Goal: Communication & Community: Share content

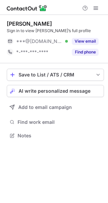
scroll to position [131, 108]
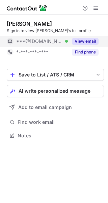
click at [88, 41] on button "View email" at bounding box center [85, 41] width 27 height 7
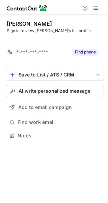
scroll to position [120, 108]
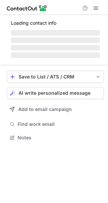
scroll to position [131, 108]
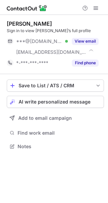
scroll to position [142, 108]
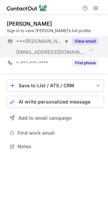
click at [91, 39] on button "View email" at bounding box center [85, 41] width 27 height 7
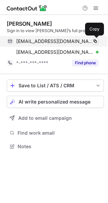
click at [94, 40] on span at bounding box center [95, 41] width 5 height 5
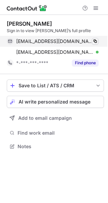
click at [94, 40] on span at bounding box center [95, 41] width 5 height 5
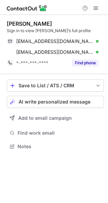
scroll to position [142, 108]
click at [32, 100] on span "AI write personalized message" at bounding box center [55, 101] width 72 height 5
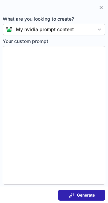
type textarea "**********"
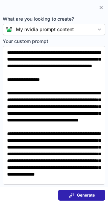
click at [86, 195] on span "Generate" at bounding box center [86, 194] width 18 height 5
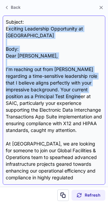
drag, startPoint x: 9, startPoint y: 27, endPoint x: 12, endPoint y: 98, distance: 70.4
click at [12, 98] on div "Subject: Exciting Leadership Opportunity at Nvidia Body: Dear Kaniz, I’m reachi…" at bounding box center [54, 100] width 97 height 163
click at [66, 37] on div "Subject: Exciting Leadership Opportunity at Nvidia Body: Dear Kaniz, I’m reachi…" at bounding box center [54, 100] width 97 height 163
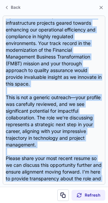
scroll to position [216, 0]
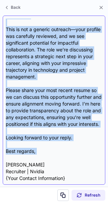
drag, startPoint x: 6, startPoint y: 28, endPoint x: 10, endPoint y: 161, distance: 133.0
click at [10, 161] on div "Subject: Exciting Leadership Opportunity at Nvidia Body: Dear Kaniz, I’m reachi…" at bounding box center [54, 100] width 97 height 163
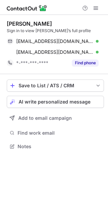
scroll to position [142, 108]
click at [78, 103] on span "AI write personalized message" at bounding box center [55, 101] width 72 height 5
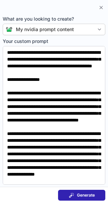
click at [87, 196] on span "Generate" at bounding box center [86, 194] width 18 height 5
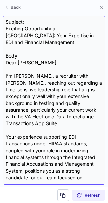
click at [7, 27] on div "Subject: Exciting Opportunity at Nvidia: Your Expertise in EDI and Financial Ma…" at bounding box center [54, 100] width 97 height 163
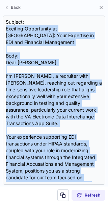
drag, startPoint x: 7, startPoint y: 27, endPoint x: 76, endPoint y: 209, distance: 194.6
click at [76, 203] on html "Kaniz Zafrin Sign in to view Kaniz’s full profile kanizzafrin@gmail.com Verifie…" at bounding box center [54, 101] width 108 height 203
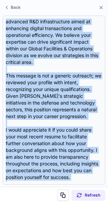
scroll to position [202, 0]
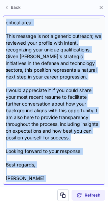
copy div "Exciting Opportunity at Nvidia: Your Expertise in EDI and Financial Management …"
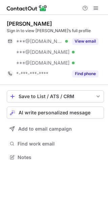
scroll to position [153, 108]
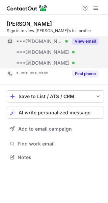
click at [87, 42] on button "View email" at bounding box center [85, 41] width 27 height 7
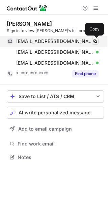
click at [97, 40] on span at bounding box center [95, 41] width 5 height 5
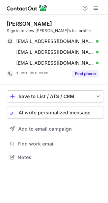
scroll to position [153, 108]
click at [31, 113] on span "AI write personalized message" at bounding box center [55, 112] width 72 height 5
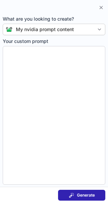
type textarea "**********"
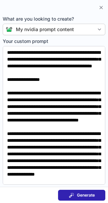
click at [82, 194] on span "Generate" at bounding box center [86, 194] width 18 height 5
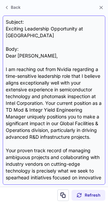
click at [6, 29] on div "Subject: Exciting Leadership Opportunity at Nvidia Body: Dear Firoz, I am reach…" at bounding box center [54, 100] width 97 height 163
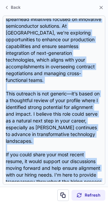
scroll to position [236, 0]
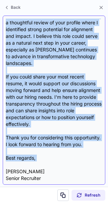
drag, startPoint x: 6, startPoint y: 29, endPoint x: 43, endPoint y: 156, distance: 131.4
click at [43, 156] on div "Subject: Exciting Leadership Opportunity at Nvidia Body: Dear Firoz, I am reach…" at bounding box center [54, 100] width 97 height 163
copy div "Exciting Leadership Opportunity at Nvidia Body: Dear Firoz, I am reaching out f…"
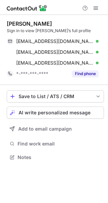
scroll to position [153, 108]
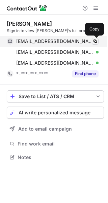
click at [96, 41] on span at bounding box center [95, 41] width 5 height 5
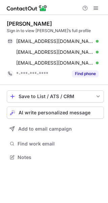
scroll to position [153, 108]
click at [70, 112] on span "AI write personalized message" at bounding box center [55, 112] width 72 height 5
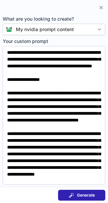
click at [96, 194] on button "Generate" at bounding box center [81, 195] width 47 height 11
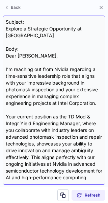
click at [5, 28] on div "Subject: Explore a Strategic Opportunity at Nvidia Body: Dear Firoz, I’m reachi…" at bounding box center [54, 100] width 103 height 169
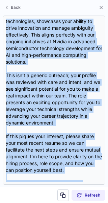
scroll to position [148, 0]
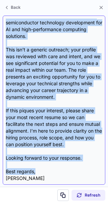
drag, startPoint x: 5, startPoint y: 28, endPoint x: 46, endPoint y: 163, distance: 141.1
click at [46, 163] on div "Subject: Explore a Strategic Opportunity at Nvidia Body: Dear Firoz, I’m reachi…" at bounding box center [54, 100] width 103 height 169
copy div "Explore a Strategic Opportunity at Nvidia Body: Dear Firoz, I’m reaching out fr…"
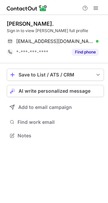
scroll to position [131, 108]
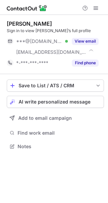
scroll to position [142, 108]
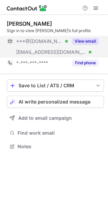
click at [89, 41] on button "View email" at bounding box center [85, 41] width 27 height 7
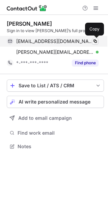
click at [94, 43] on span at bounding box center [95, 41] width 5 height 5
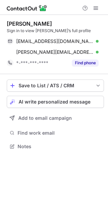
scroll to position [142, 108]
click at [54, 99] on span "AI write personalized message" at bounding box center [55, 101] width 72 height 5
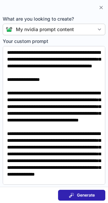
click at [91, 194] on span "Generate" at bounding box center [86, 194] width 18 height 5
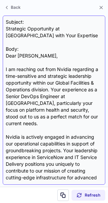
click at [7, 29] on div "Subject: Strategic Opportunity at Nvidia Aligned with Your Expertise Body: Dear…" at bounding box center [54, 100] width 97 height 163
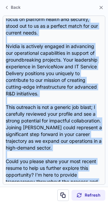
scroll to position [162, 0]
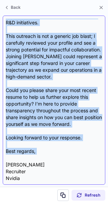
drag, startPoint x: 7, startPoint y: 29, endPoint x: 38, endPoint y: 161, distance: 135.1
click at [38, 161] on div "Subject: Strategic Opportunity at Nvidia Aligned with Your Expertise Body: Dear…" at bounding box center [54, 100] width 97 height 163
copy div "Strategic Opportunity at Nvidia Aligned with Your Expertise Body: Dear Patrick,…"
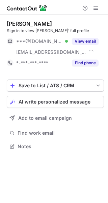
scroll to position [142, 108]
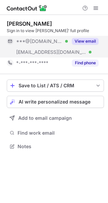
click at [90, 39] on button "View email" at bounding box center [85, 41] width 27 height 7
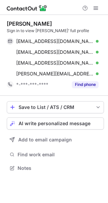
scroll to position [163, 108]
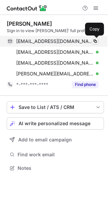
click at [96, 41] on span at bounding box center [95, 41] width 5 height 5
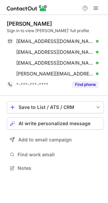
scroll to position [163, 108]
click at [81, 125] on span "AI write personalized message" at bounding box center [55, 123] width 72 height 5
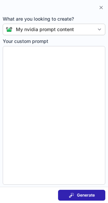
type textarea "**********"
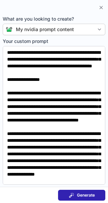
click at [81, 195] on span "Generate" at bounding box center [86, 194] width 18 height 5
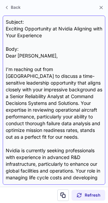
click at [6, 28] on div "Subject: Exciting Opportunity at Nvidia Aligning with Your Experience Body: Dea…" at bounding box center [54, 100] width 97 height 163
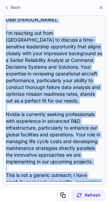
scroll to position [175, 0]
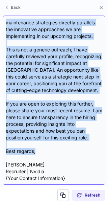
drag, startPoint x: 6, startPoint y: 28, endPoint x: 36, endPoint y: 150, distance: 125.7
click at [36, 150] on div "Subject: Exciting Opportunity at Nvidia Aligning with Your Experience Body: Dea…" at bounding box center [54, 100] width 97 height 163
copy div "Exciting Opportunity at Nvidia Aligning with Your Experience Body: Dear James, …"
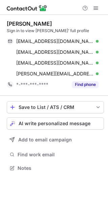
scroll to position [163, 108]
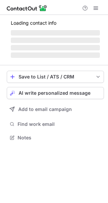
scroll to position [131, 108]
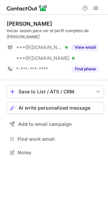
scroll to position [142, 108]
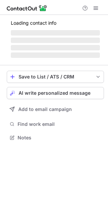
scroll to position [142, 108]
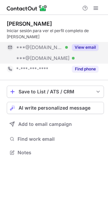
click at [85, 44] on button "View email" at bounding box center [85, 47] width 27 height 7
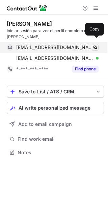
click at [97, 45] on span at bounding box center [95, 47] width 5 height 5
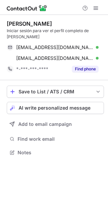
scroll to position [142, 108]
click at [65, 105] on span "AI write personalized message" at bounding box center [55, 107] width 72 height 5
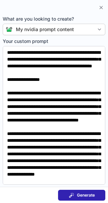
click at [81, 190] on button "Generate" at bounding box center [81, 195] width 47 height 11
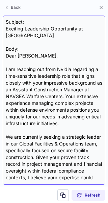
click at [5, 29] on div "Subject: Exciting Leadership Opportunity at Nvidia Body: Dear [PERSON_NAME], I …" at bounding box center [54, 100] width 103 height 169
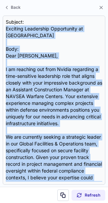
drag, startPoint x: 5, startPoint y: 29, endPoint x: 55, endPoint y: 210, distance: 188.1
click at [55, 203] on html "[PERSON_NAME] Iniciar sesión para ver el perfil completo de [PERSON_NAME] [EMAI…" at bounding box center [54, 101] width 108 height 203
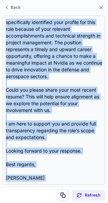
scroll to position [195, 0]
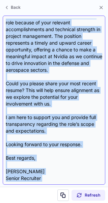
copy div "Exciting Leadership Opportunity at Nvidia Body: Dear [PERSON_NAME], I am reachi…"
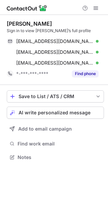
scroll to position [153, 108]
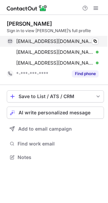
click at [84, 42] on div "joeschwab@gmail.com Verified" at bounding box center [57, 41] width 83 height 6
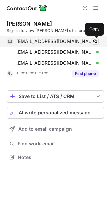
click at [94, 40] on span at bounding box center [95, 41] width 5 height 5
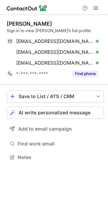
scroll to position [153, 108]
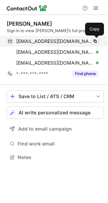
click at [97, 42] on span at bounding box center [95, 41] width 5 height 5
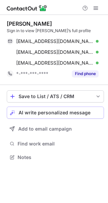
click at [48, 111] on span "AI write personalized message" at bounding box center [55, 112] width 72 height 5
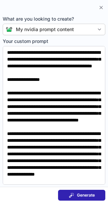
click at [86, 193] on span "Generate" at bounding box center [86, 194] width 18 height 5
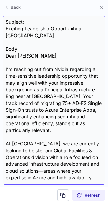
click at [5, 29] on div "Subject: Exciting Leadership Opportunity at Nvidia Body: Dear [PERSON_NAME], I’…" at bounding box center [54, 100] width 103 height 169
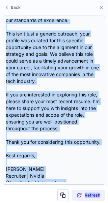
scroll to position [195, 0]
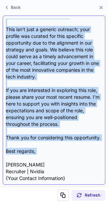
drag, startPoint x: 5, startPoint y: 29, endPoint x: 94, endPoint y: 157, distance: 155.9
click at [94, 157] on div "Subject: Exciting Leadership Opportunity at Nvidia Body: Dear [PERSON_NAME], I’…" at bounding box center [54, 100] width 103 height 169
copy div "Loremips Dolorsitam Consectetur ad Elitse Doei: Temp Incidi, U’l etdolore mag a…"
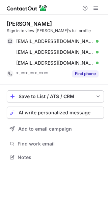
scroll to position [153, 108]
click at [70, 113] on span "AI write personalized message" at bounding box center [55, 112] width 72 height 5
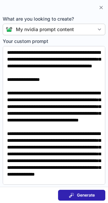
click at [79, 195] on span "Generate" at bounding box center [86, 194] width 18 height 5
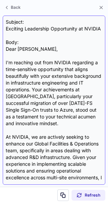
click at [21, 34] on div "Subject: Exciting Leadership Opportunity at NVIDIA Body: Dear Joseph, I'm reach…" at bounding box center [54, 100] width 97 height 163
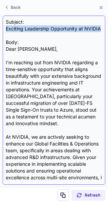
drag, startPoint x: 21, startPoint y: 34, endPoint x: 5, endPoint y: 29, distance: 16.9
click at [5, 29] on div "Subject: Exciting Leadership Opportunity at NVIDIA Body: Dear Joseph, I'm reach…" at bounding box center [54, 100] width 103 height 169
copy div "Exciting Leadership Opportunity at NVIDIA"
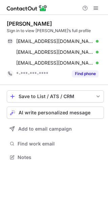
scroll to position [153, 108]
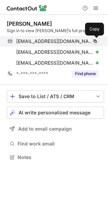
click at [94, 41] on span at bounding box center [95, 41] width 5 height 5
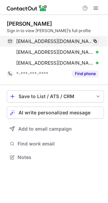
click at [94, 41] on span at bounding box center [95, 41] width 5 height 5
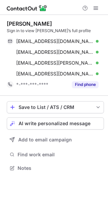
scroll to position [163, 108]
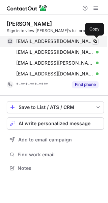
click at [94, 39] on span at bounding box center [95, 41] width 5 height 5
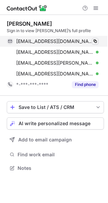
click at [95, 39] on span at bounding box center [95, 41] width 5 height 5
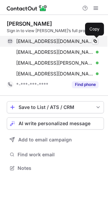
click at [95, 42] on span at bounding box center [95, 41] width 5 height 5
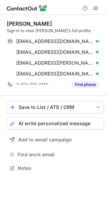
scroll to position [163, 108]
click at [68, 124] on span "AI write personalized message" at bounding box center [55, 123] width 72 height 5
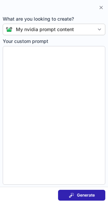
type textarea "**********"
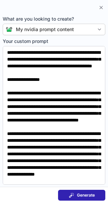
click at [82, 196] on span "Generate" at bounding box center [86, 194] width 18 height 5
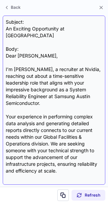
click at [7, 28] on div "Subject: An Exciting Opportunity at Nvidia Body: Dear Duc, I’m Guiti Nabavi, a …" at bounding box center [54, 100] width 97 height 163
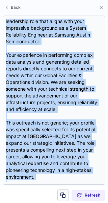
scroll to position [148, 0]
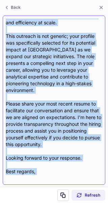
drag, startPoint x: 7, startPoint y: 28, endPoint x: 59, endPoint y: 167, distance: 149.2
click at [59, 167] on div "Subject: An Exciting Opportunity at Nvidia Body: Dear Duc, I’m Guiti Nabavi, a …" at bounding box center [54, 100] width 97 height 163
copy div "An Exciting Opportunity at Nvidia Body: Dear Duc, I’m Guiti Nabavi, a recruiter…"
click at [62, 174] on div "Subject: An Exciting Opportunity at Nvidia Body: Dear Duc, I’m Guiti Nabavi, a …" at bounding box center [54, 100] width 97 height 163
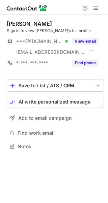
scroll to position [142, 108]
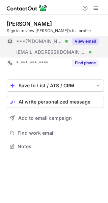
click at [89, 43] on button "View email" at bounding box center [85, 41] width 27 height 7
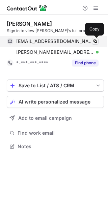
click at [97, 41] on span at bounding box center [95, 41] width 5 height 5
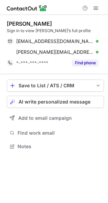
scroll to position [142, 108]
click at [68, 100] on span "AI write personalized message" at bounding box center [55, 101] width 72 height 5
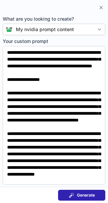
click at [88, 192] on span "Generate" at bounding box center [86, 194] width 18 height 5
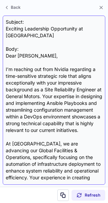
click at [6, 28] on div "Subject: Exciting Leadership Opportunity at Nvidia Body: Dear [PERSON_NAME], I’…" at bounding box center [54, 100] width 97 height 163
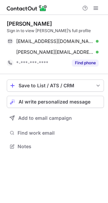
scroll to position [142, 108]
click at [82, 101] on span "AI write personalized message" at bounding box center [55, 101] width 72 height 5
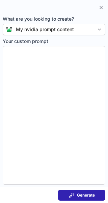
type textarea "**********"
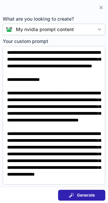
click at [90, 194] on span "Generate" at bounding box center [86, 194] width 18 height 5
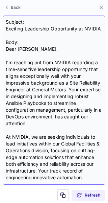
click at [6, 27] on div "Subject: Exciting Leadership Opportunity at NVIDIA Body: Dear [PERSON_NAME], I’…" at bounding box center [54, 100] width 97 height 163
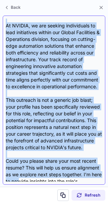
scroll to position [189, 0]
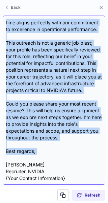
drag, startPoint x: 6, startPoint y: 27, endPoint x: 55, endPoint y: 160, distance: 140.9
click at [55, 160] on div "Subject: Exciting Leadership Opportunity at NVIDIA Body: Dear [PERSON_NAME], I’…" at bounding box center [54, 100] width 97 height 163
copy div "Loremips Dolorsitam Consectetur ad ELITSE Doei: Temp Incidi, U’l etdolore mag a…"
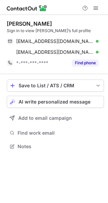
scroll to position [142, 108]
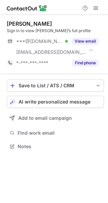
scroll to position [142, 108]
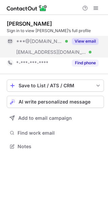
click at [91, 43] on button "View email" at bounding box center [85, 41] width 27 height 7
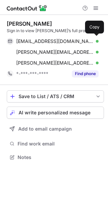
scroll to position [153, 108]
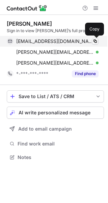
click at [94, 42] on span at bounding box center [95, 41] width 5 height 5
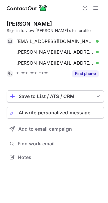
scroll to position [153, 108]
click at [76, 113] on span "AI write personalized message" at bounding box center [55, 112] width 72 height 5
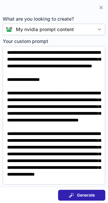
click at [93, 194] on span "Generate" at bounding box center [86, 194] width 18 height 5
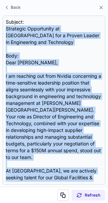
drag, startPoint x: 6, startPoint y: 29, endPoint x: 82, endPoint y: 204, distance: 191.3
click at [82, 203] on html "Robert Comer Sign in to view Robert’s full profile comerrb@gmail.com Verified C…" at bounding box center [54, 101] width 108 height 203
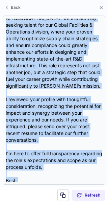
scroll to position [153, 0]
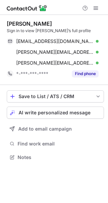
scroll to position [153, 108]
click at [80, 114] on span "AI write personalized message" at bounding box center [55, 112] width 72 height 5
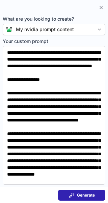
click at [89, 193] on span "Generate" at bounding box center [86, 194] width 18 height 5
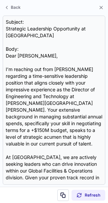
scroll to position [182, 0]
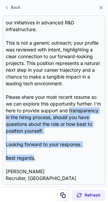
drag, startPoint x: 34, startPoint y: 156, endPoint x: -14, endPoint y: 115, distance: 63.4
click at [0, 115] on html "[PERSON_NAME] Sign in to view [PERSON_NAME]’s full profile [EMAIL_ADDRESS][DOMA…" at bounding box center [54, 101] width 108 height 203
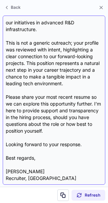
click at [65, 155] on div "Subject: Strategic Leadership Opportunity at Nvidia Body: Dear [PERSON_NAME], I…" at bounding box center [54, 100] width 97 height 163
click at [37, 158] on div "Subject: Strategic Leadership Opportunity at Nvidia Body: Dear [PERSON_NAME], I…" at bounding box center [54, 100] width 97 height 163
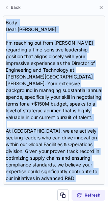
scroll to position [0, 0]
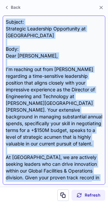
drag, startPoint x: 37, startPoint y: 158, endPoint x: 35, endPoint y: 19, distance: 139.0
click at [35, 19] on div "Subject: Strategic Leadership Opportunity at Nvidia Body: Dear [PERSON_NAME], I…" at bounding box center [54, 100] width 97 height 163
copy div "Loremip: Dolorsita Consectetu Adipiscinge se Doeius Temp: Inci Utlabo, E’d magn…"
